Goal: Task Accomplishment & Management: Use online tool/utility

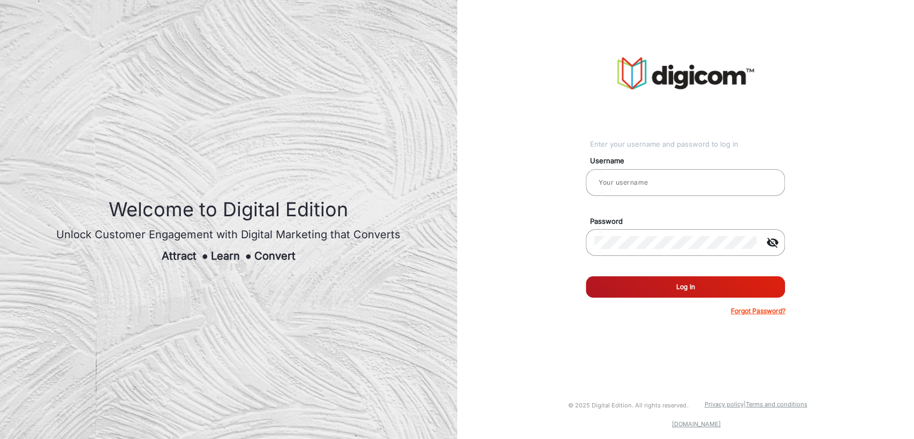
type input "[PERSON_NAME]"
click at [641, 286] on button "Log In" at bounding box center [685, 286] width 199 height 21
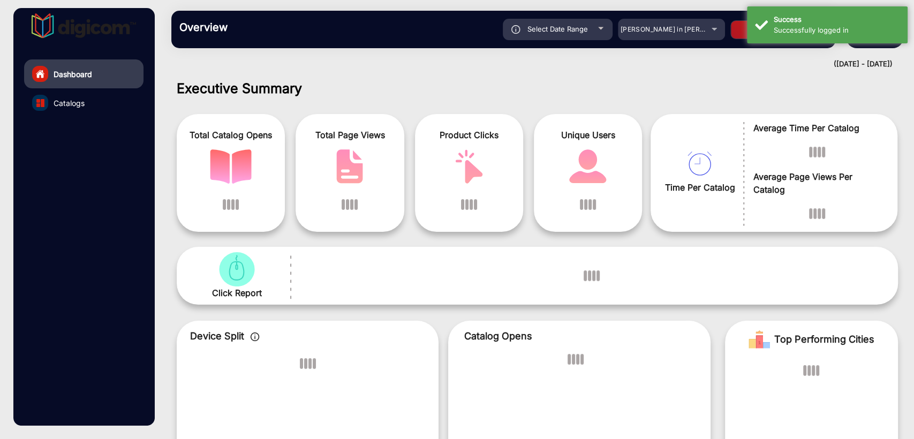
scroll to position [8, 0]
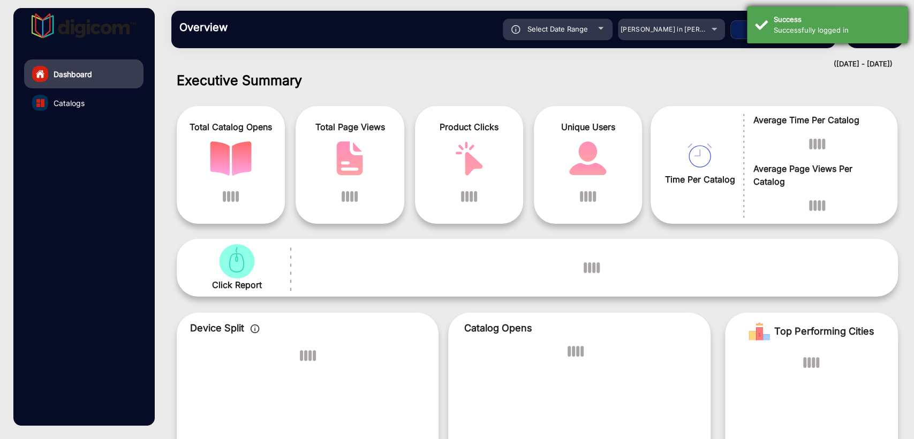
click at [811, 27] on div "Successfully logged in" at bounding box center [837, 30] width 126 height 11
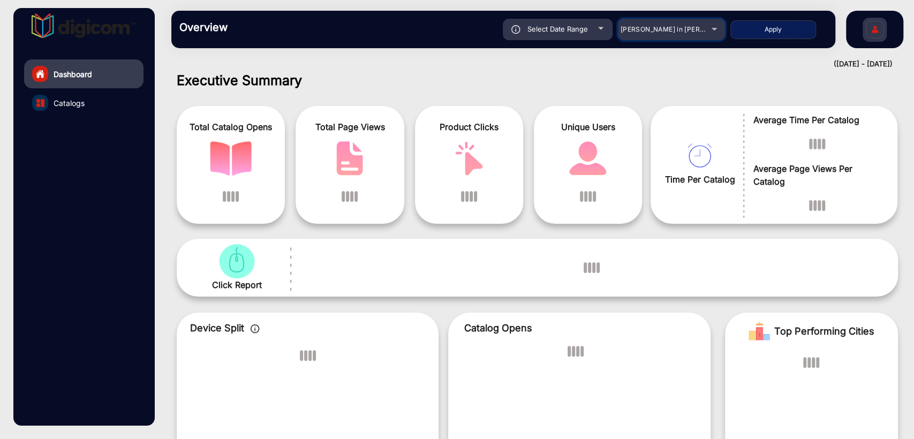
click at [664, 26] on span "[PERSON_NAME] in [PERSON_NAME]" at bounding box center [679, 29] width 118 height 8
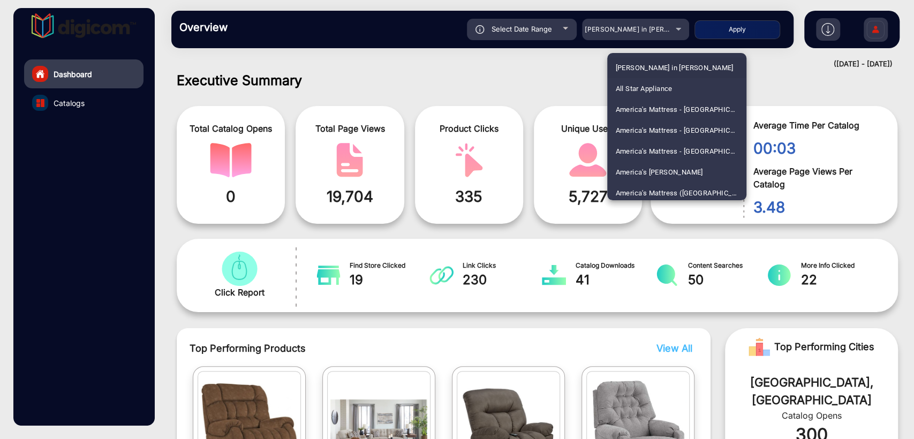
scroll to position [964, 0]
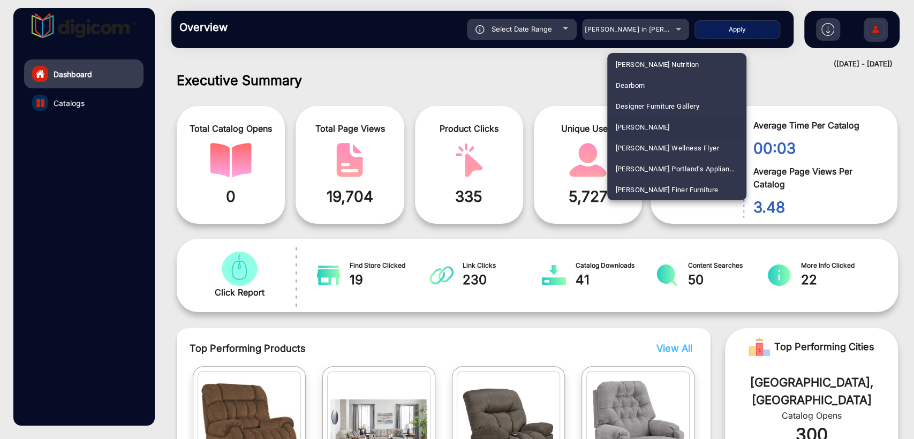
click at [641, 125] on span "[PERSON_NAME]" at bounding box center [643, 127] width 54 height 21
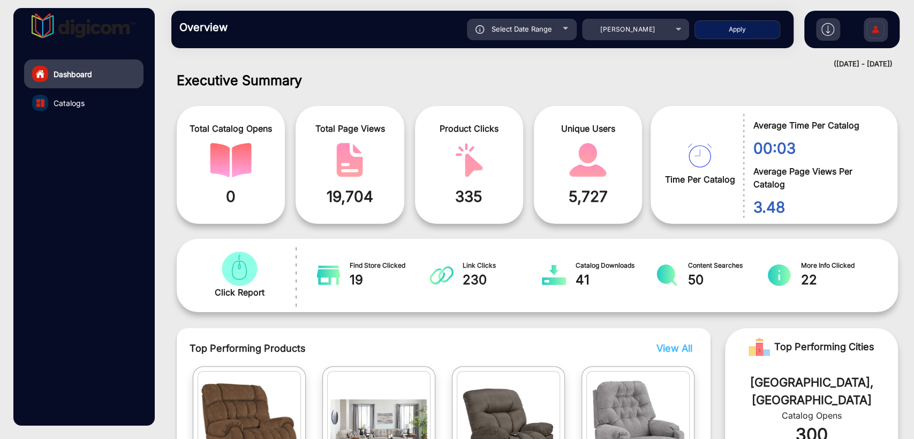
click at [518, 34] on div "Select Date Range" at bounding box center [522, 29] width 110 height 21
type input "[DATE]"
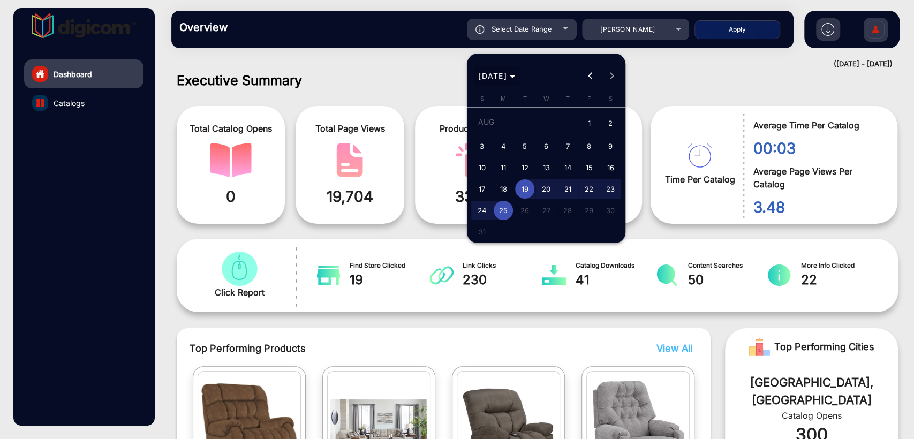
click at [507, 75] on span "[DATE]" at bounding box center [492, 75] width 29 height 9
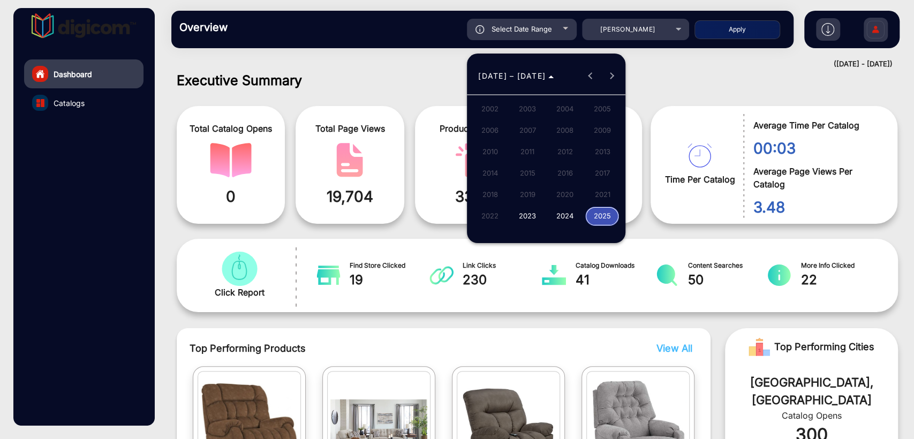
click at [608, 211] on span "2025" at bounding box center [602, 216] width 34 height 19
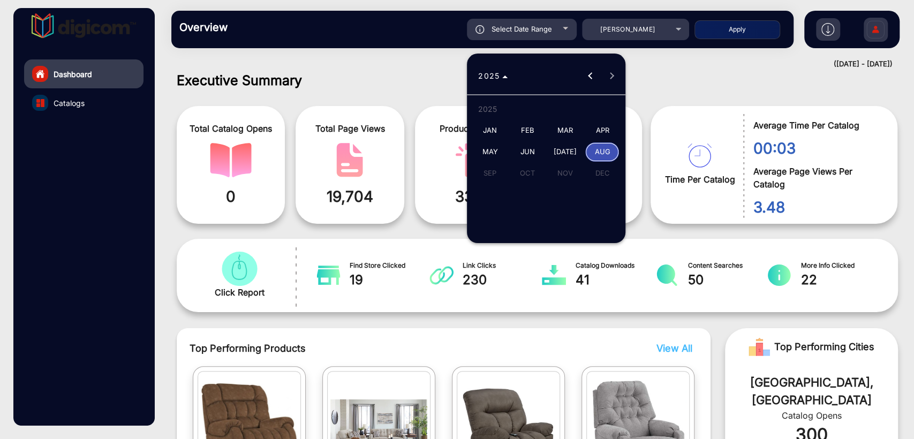
click at [570, 150] on span "[DATE]" at bounding box center [565, 151] width 34 height 19
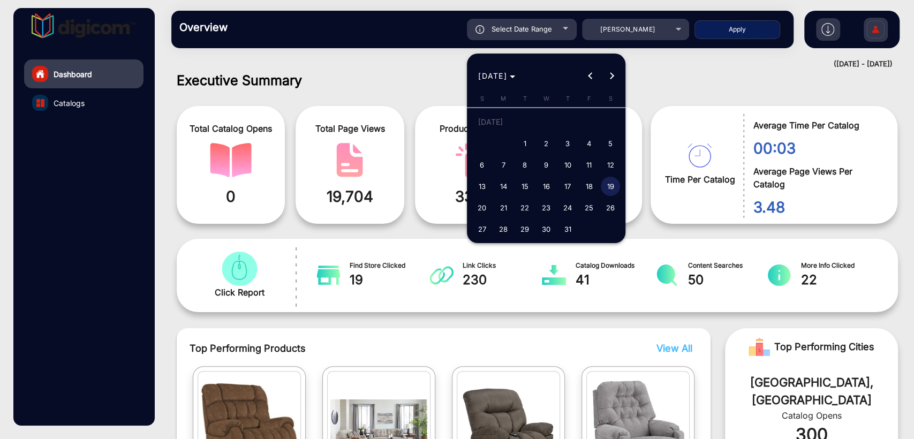
click at [607, 203] on span "26" at bounding box center [610, 207] width 19 height 19
type input "[DATE]"
click at [567, 232] on span "31" at bounding box center [567, 229] width 19 height 19
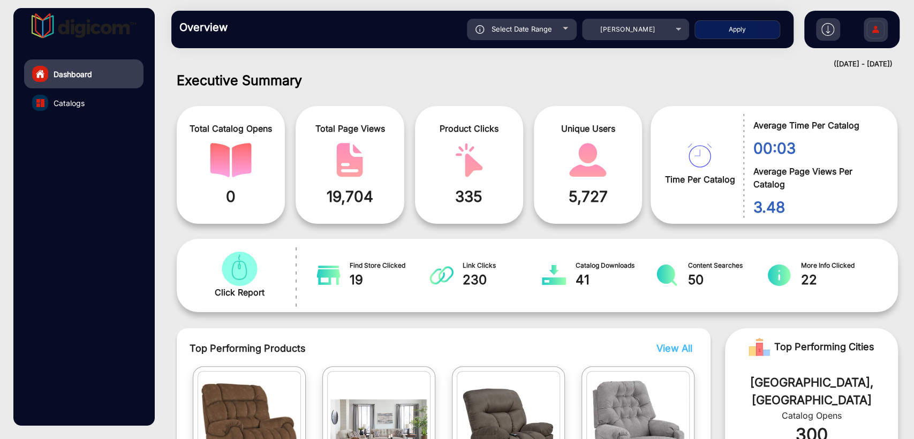
type input "[DATE]"
click at [745, 35] on button "Apply" at bounding box center [737, 29] width 86 height 19
type input "[DATE]"
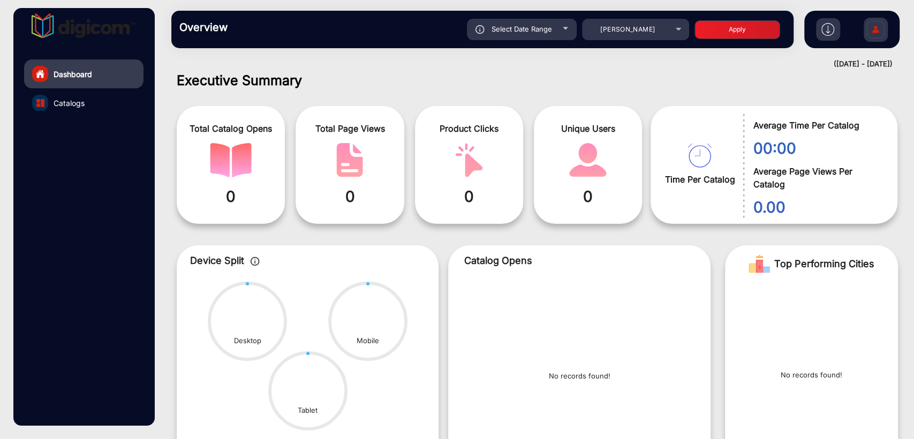
click at [507, 27] on span "Select Date Range" at bounding box center [521, 29] width 60 height 9
type input "[DATE]"
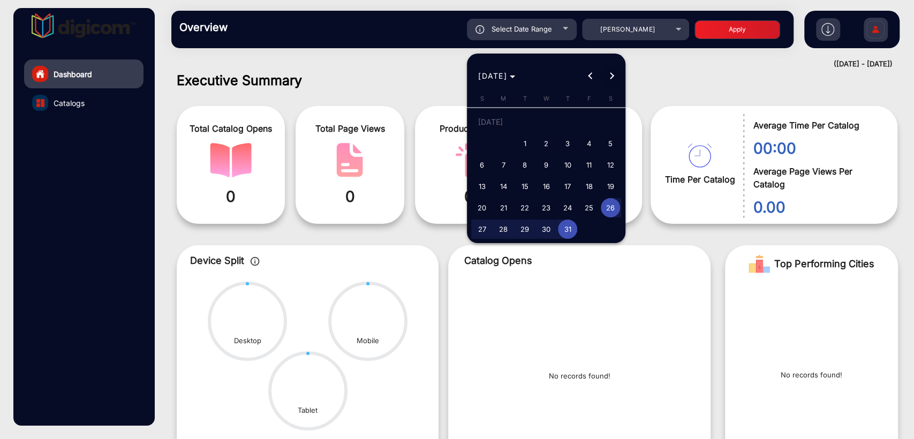
click at [616, 79] on span "Next month" at bounding box center [611, 75] width 21 height 21
click at [616, 79] on div "[DATE] [DATE]" at bounding box center [546, 75] width 153 height 21
click at [655, 81] on div at bounding box center [457, 219] width 914 height 439
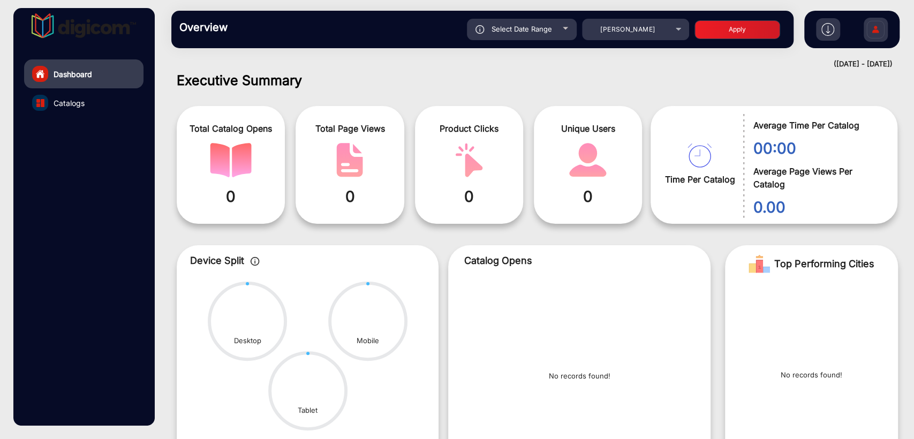
click at [522, 33] on div "Select Date Range" at bounding box center [522, 29] width 110 height 21
type input "[DATE]"
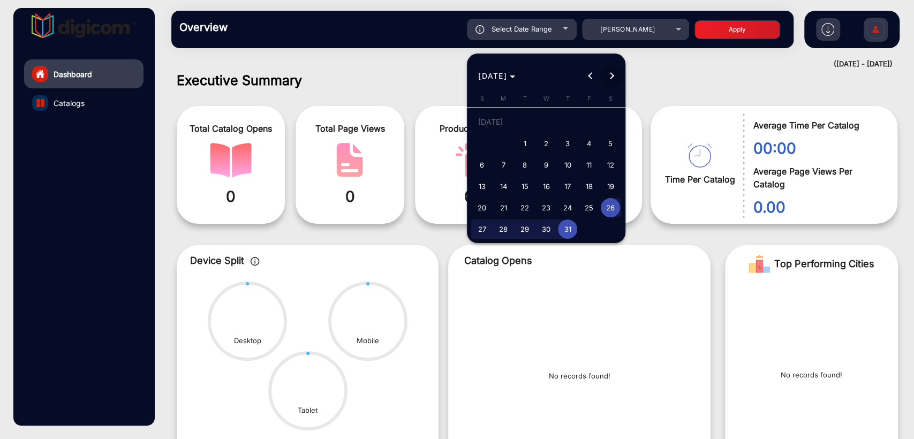
click at [615, 81] on span "Next month" at bounding box center [611, 75] width 21 height 21
click at [615, 81] on div "[DATE] [DATE]" at bounding box center [546, 75] width 153 height 21
click at [589, 120] on span "1" at bounding box center [588, 124] width 19 height 22
type input "[DATE]"
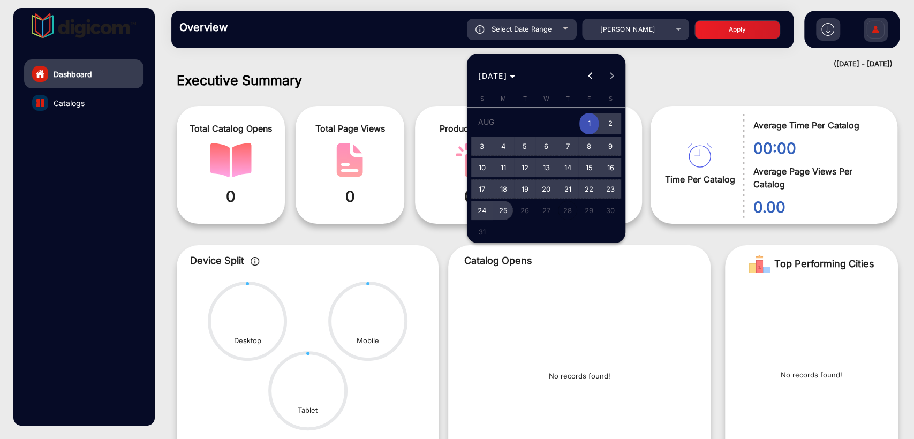
click at [501, 213] on span "25" at bounding box center [503, 210] width 19 height 19
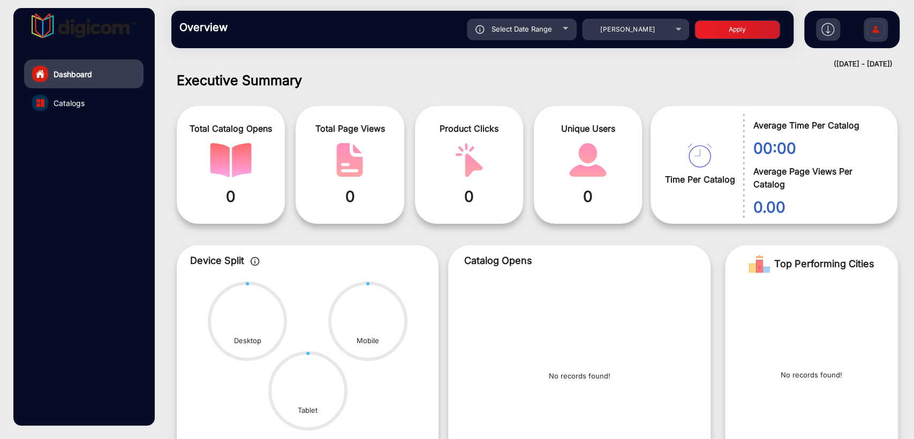
type input "[DATE]"
click at [510, 32] on span "Select Date Range" at bounding box center [521, 29] width 60 height 9
type input "[DATE]"
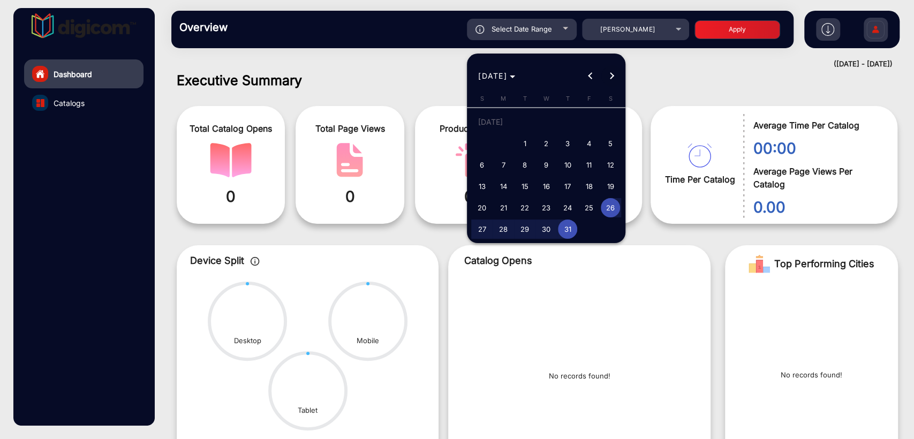
click at [615, 82] on span "Next month" at bounding box center [611, 75] width 21 height 21
click at [588, 124] on span "1" at bounding box center [588, 124] width 19 height 22
type input "[DATE]"
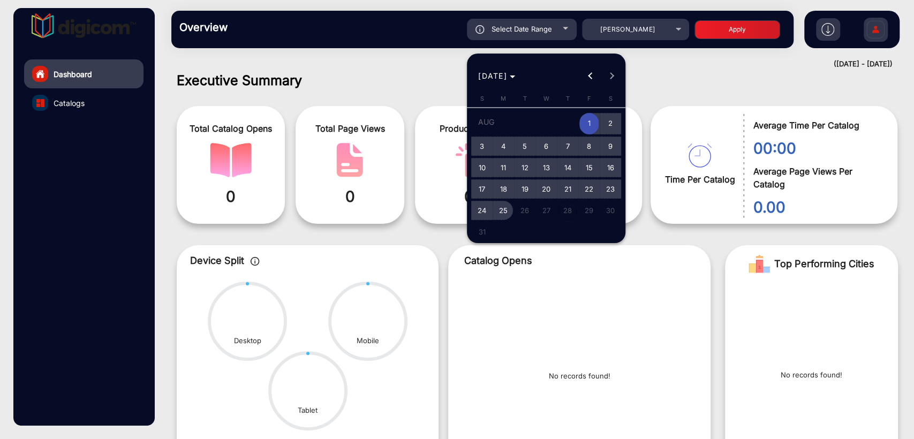
click at [502, 207] on span "25" at bounding box center [503, 210] width 19 height 19
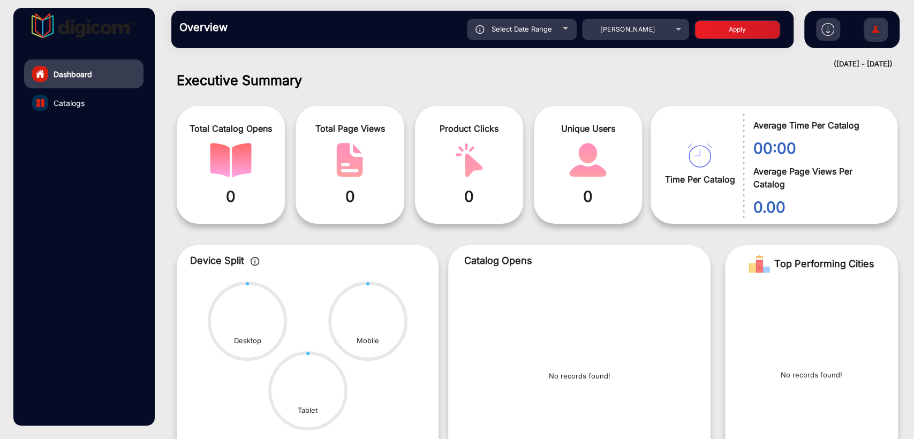
type input "[DATE]"
click at [726, 26] on button "Apply" at bounding box center [737, 29] width 86 height 19
type input "[DATE]"
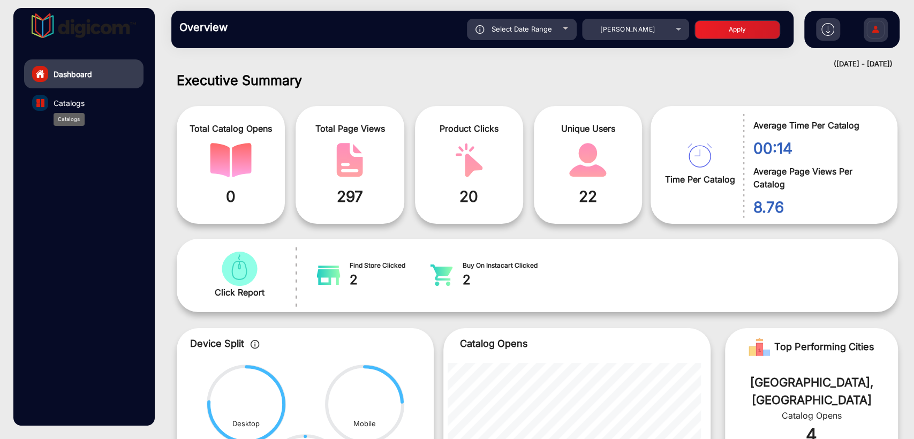
click at [64, 108] on body "Dashboard Catalogs Overview Reports Understand what makes your customers tick a…" at bounding box center [457, 219] width 914 height 439
click at [62, 100] on span "Catalogs" at bounding box center [69, 102] width 31 height 11
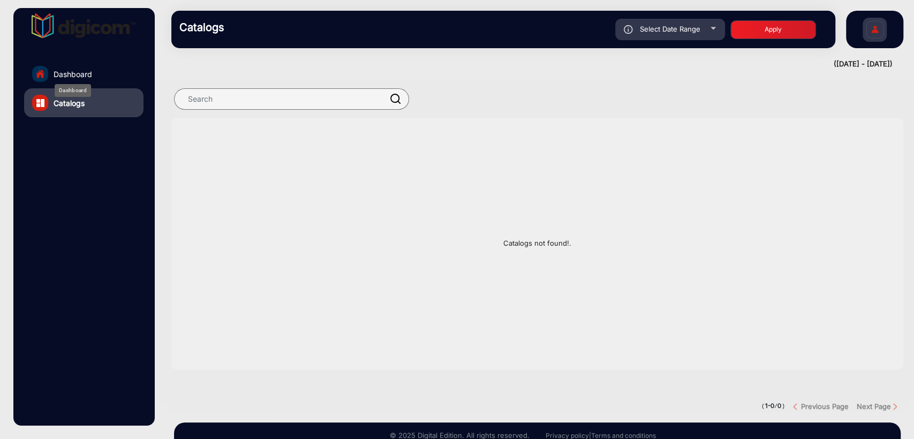
click at [71, 70] on span "Dashboard" at bounding box center [73, 74] width 39 height 11
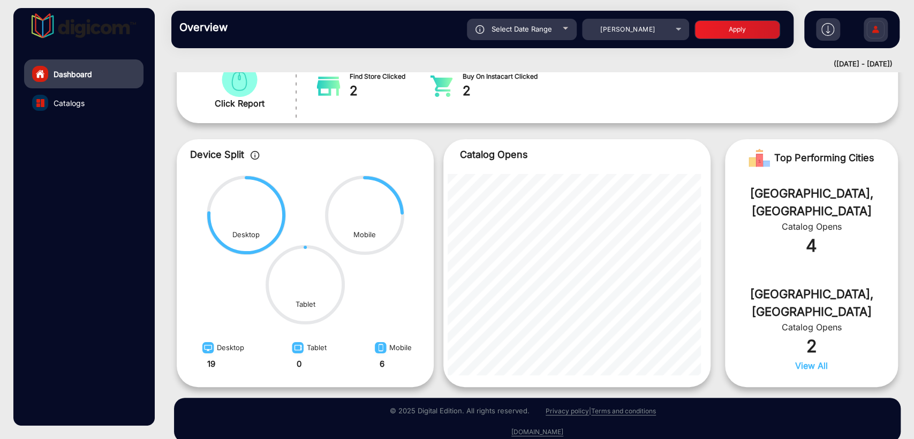
scroll to position [214, 0]
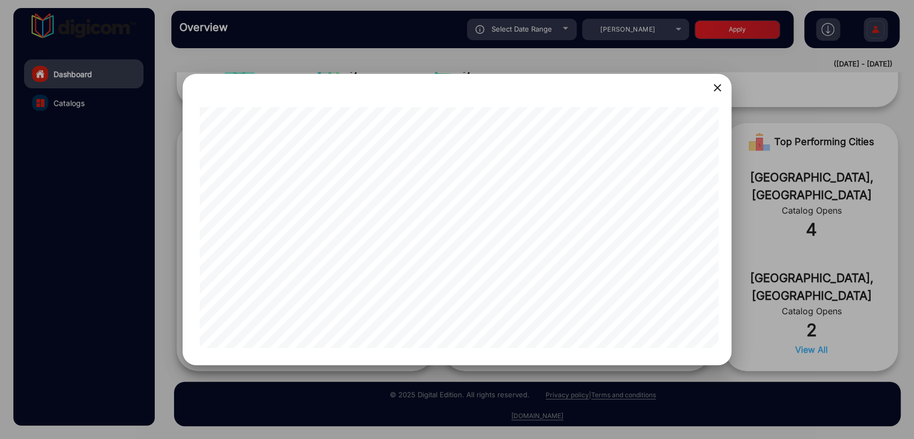
click at [718, 91] on mat-icon "close" at bounding box center [717, 87] width 13 height 13
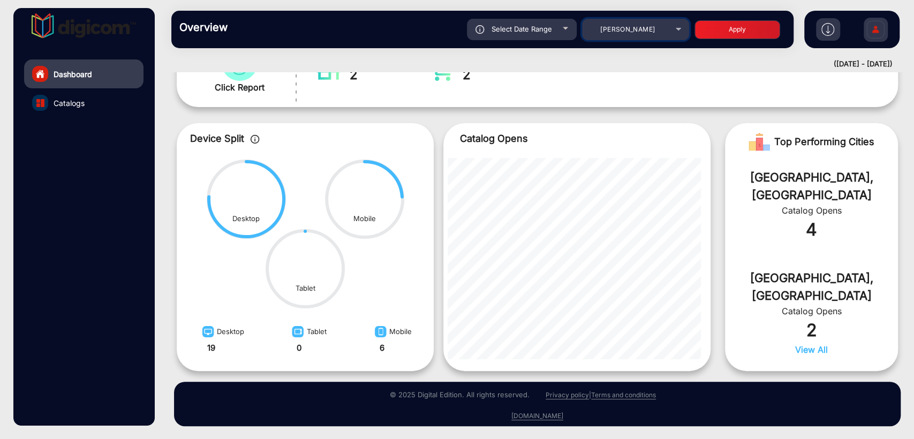
click at [632, 35] on div "[PERSON_NAME]" at bounding box center [628, 29] width 86 height 13
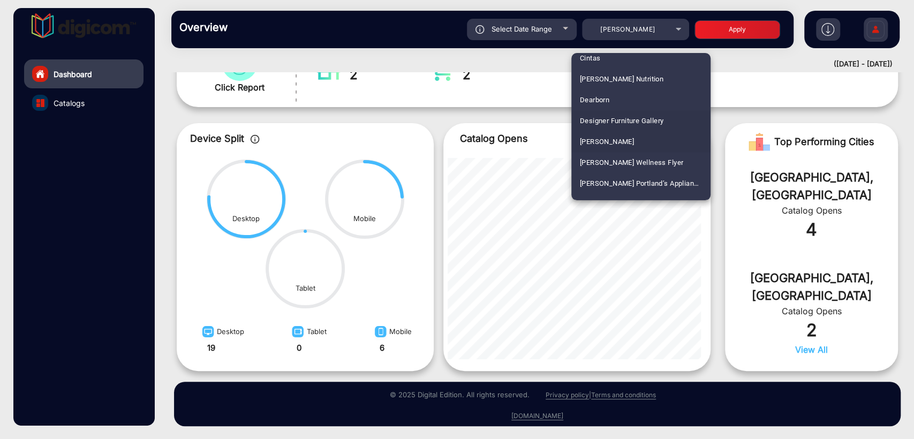
scroll to position [980, 0]
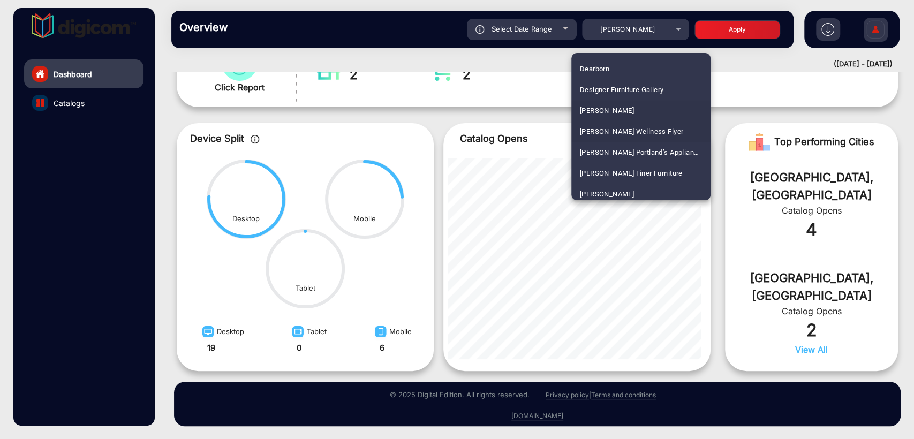
click at [627, 127] on span "[PERSON_NAME] Wellness Flyer" at bounding box center [631, 131] width 103 height 21
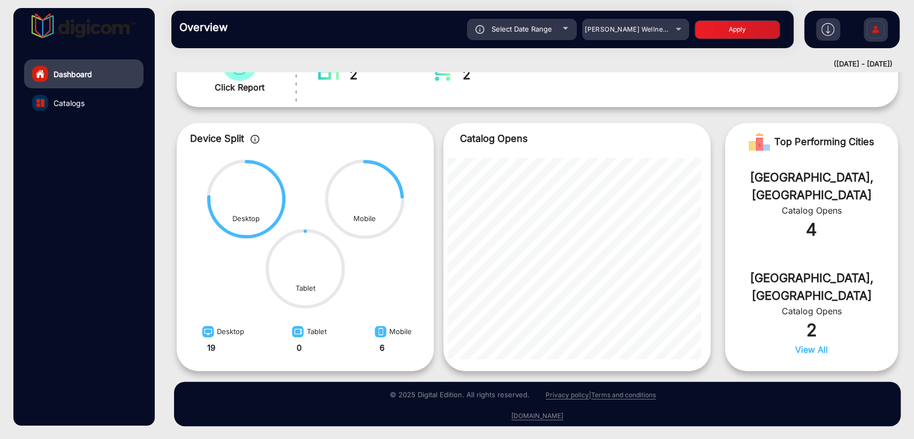
click at [728, 34] on button "Apply" at bounding box center [737, 29] width 86 height 19
type input "[DATE]"
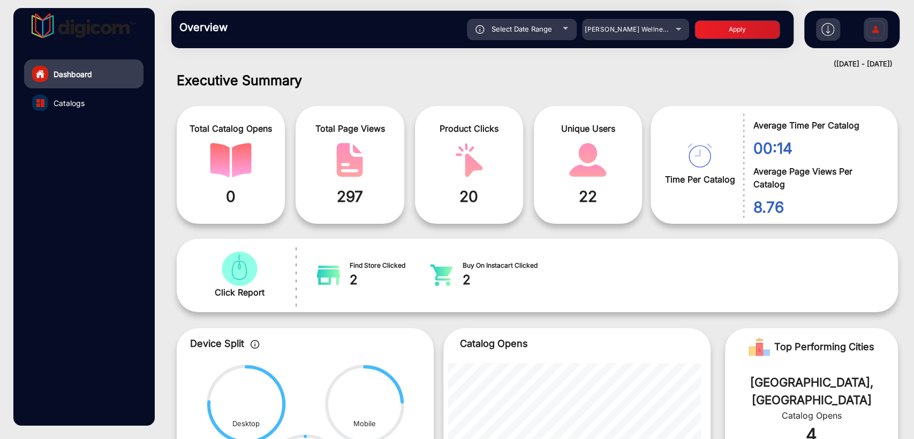
scroll to position [87, 0]
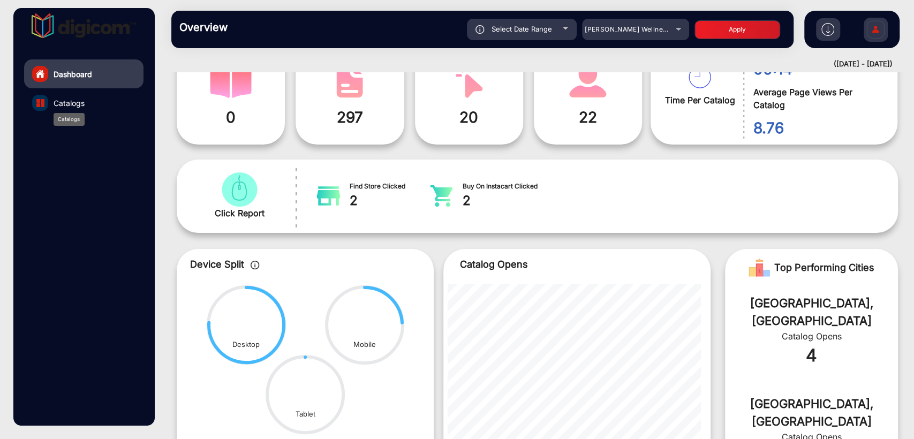
click at [81, 104] on span "Catalogs" at bounding box center [69, 102] width 31 height 11
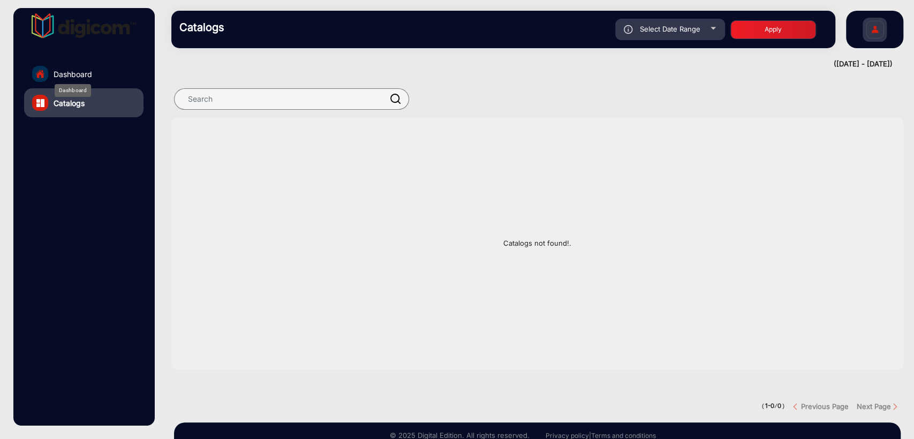
click at [84, 70] on span "Dashboard" at bounding box center [73, 74] width 39 height 11
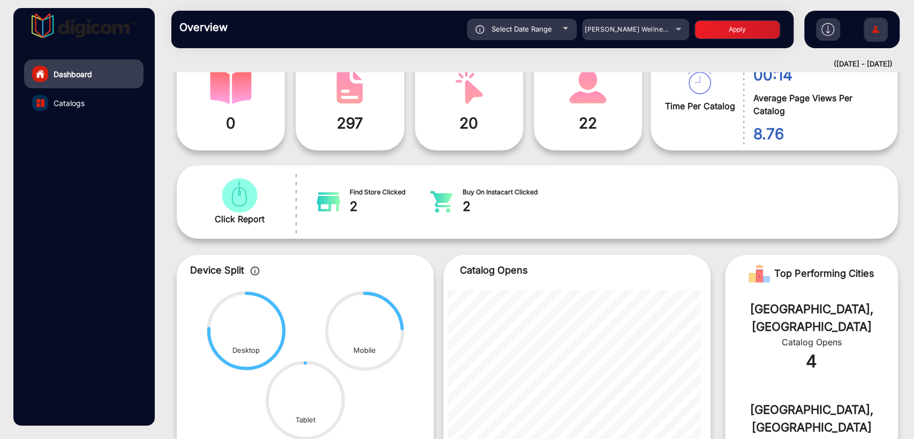
scroll to position [166, 0]
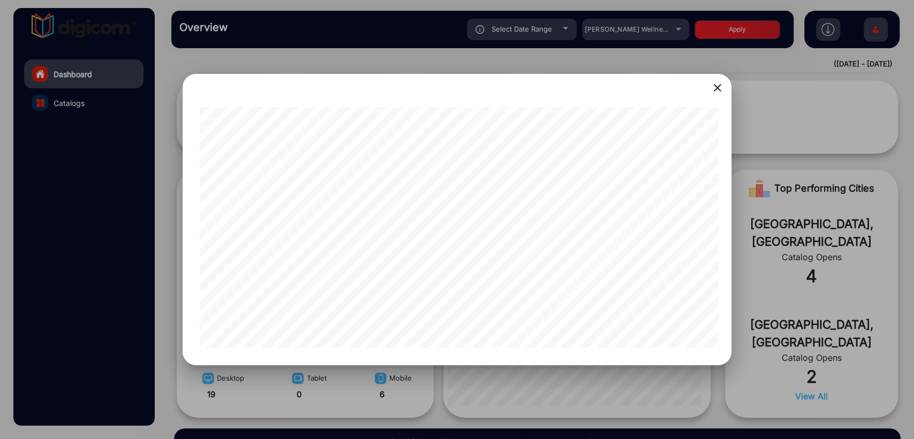
click at [715, 92] on mat-icon "close" at bounding box center [717, 87] width 13 height 13
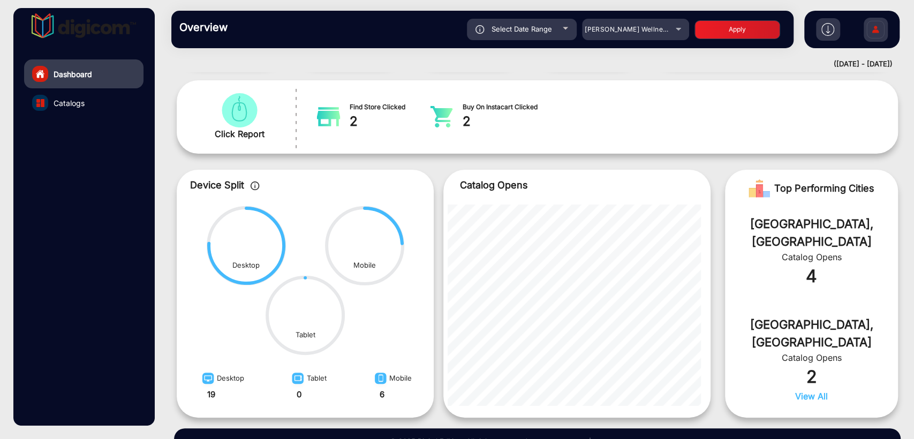
click at [544, 28] on span "Select Date Range" at bounding box center [521, 29] width 60 height 9
type input "[DATE]"
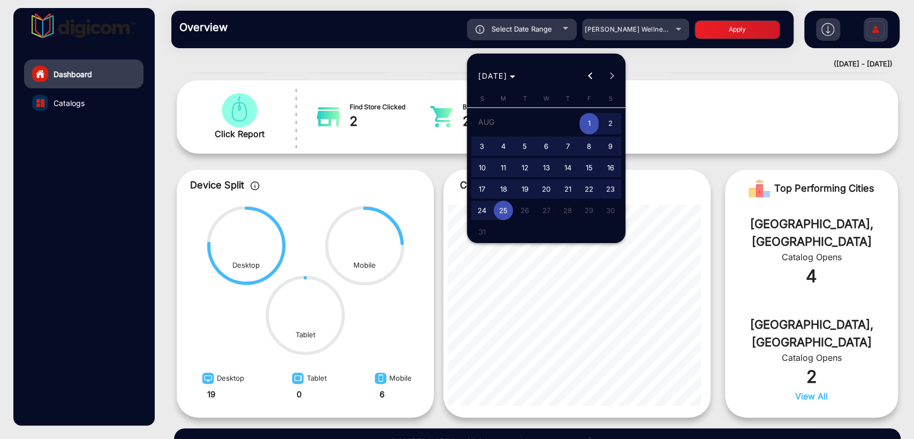
click at [675, 87] on div at bounding box center [457, 219] width 914 height 439
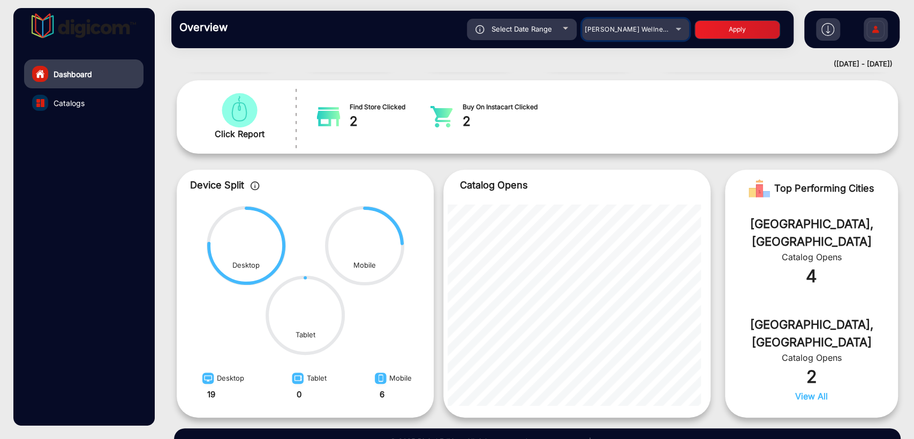
click at [609, 36] on mat-select "[PERSON_NAME] Wellness Flyer" at bounding box center [635, 29] width 107 height 21
